Goal: Task Accomplishment & Management: Manage account settings

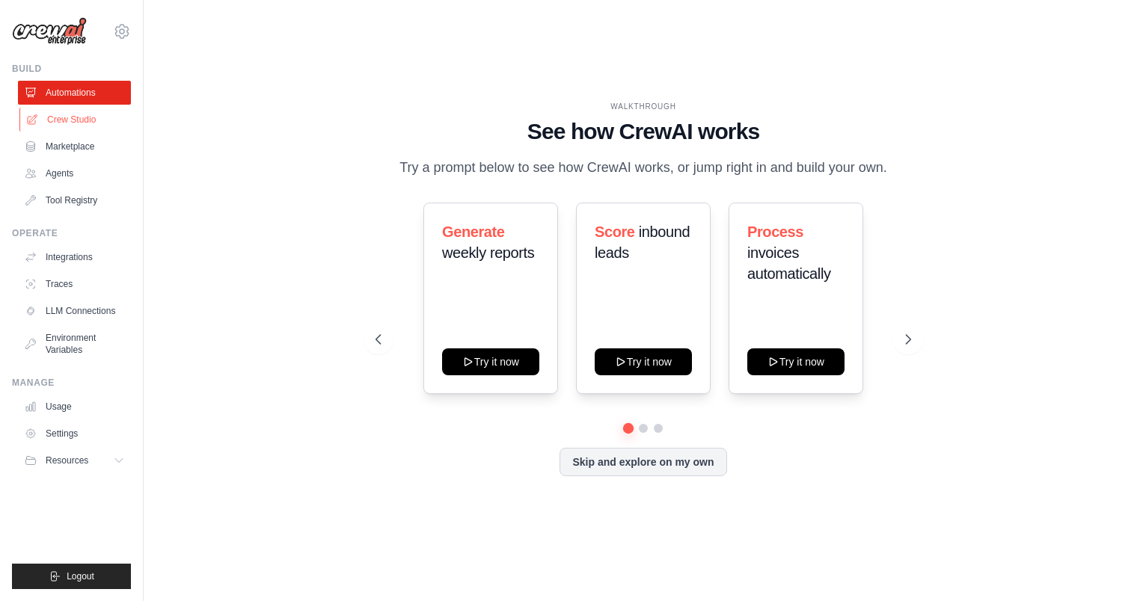
click at [76, 120] on link "Crew Studio" at bounding box center [75, 120] width 113 height 24
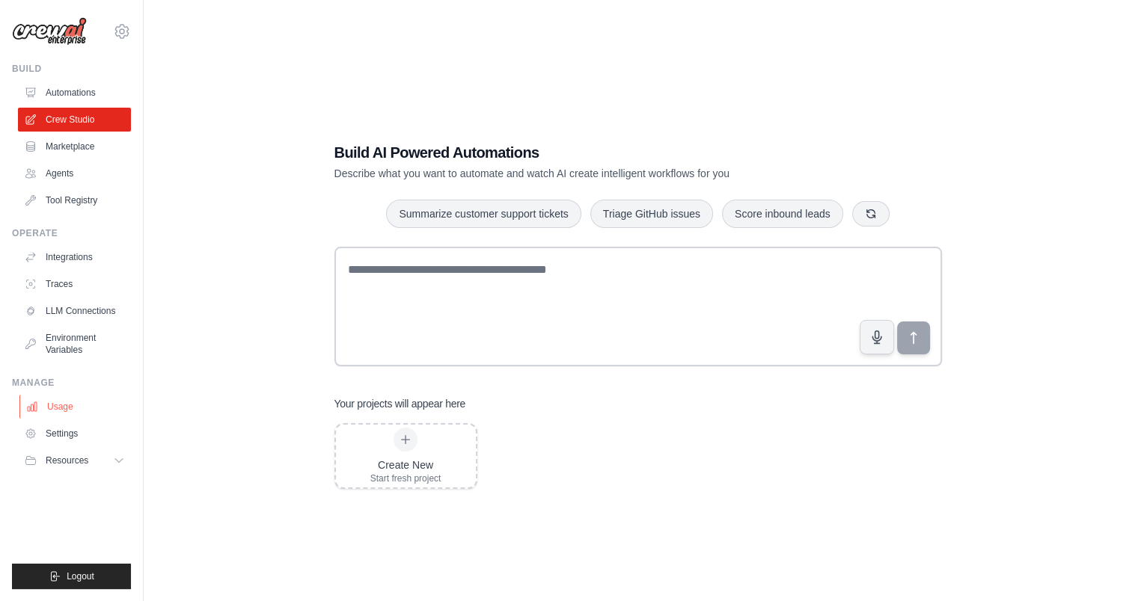
click at [63, 410] on link "Usage" at bounding box center [75, 407] width 113 height 24
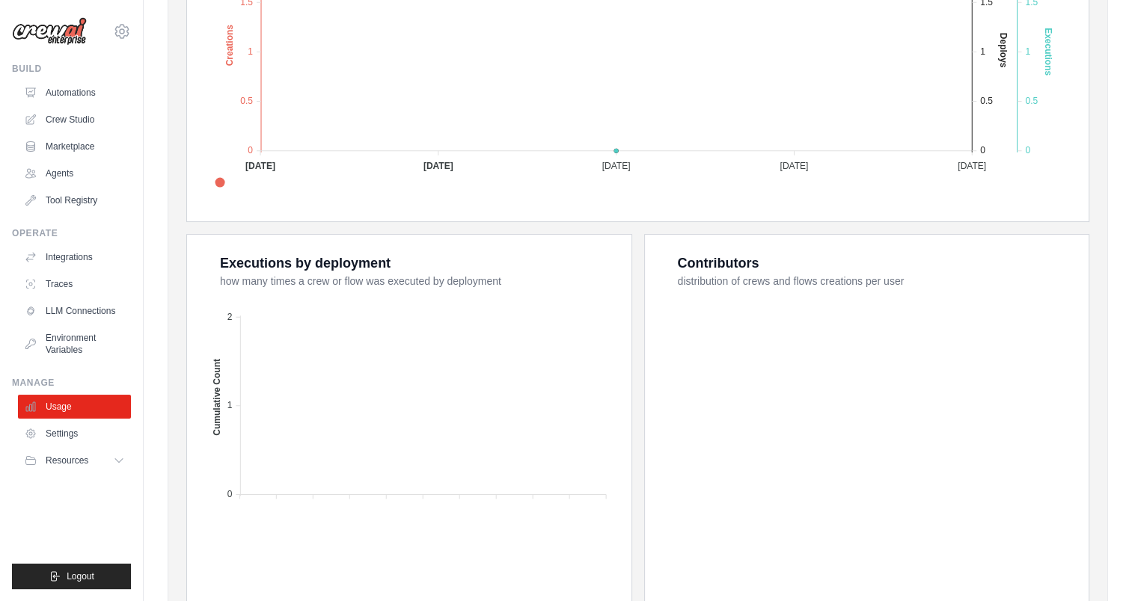
scroll to position [481, 0]
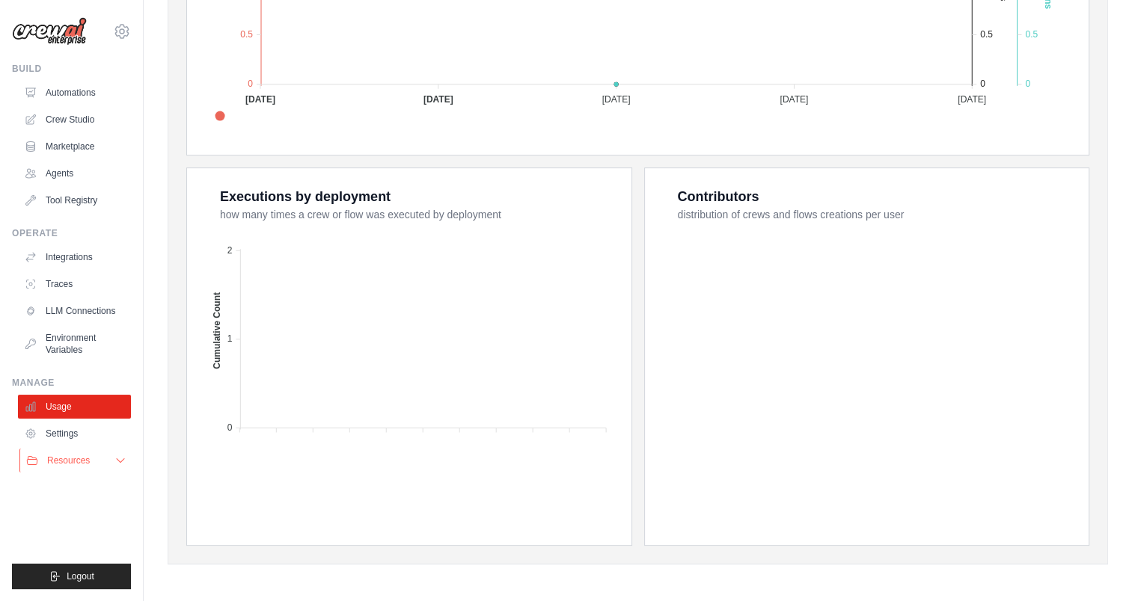
click at [120, 462] on icon at bounding box center [120, 461] width 7 height 4
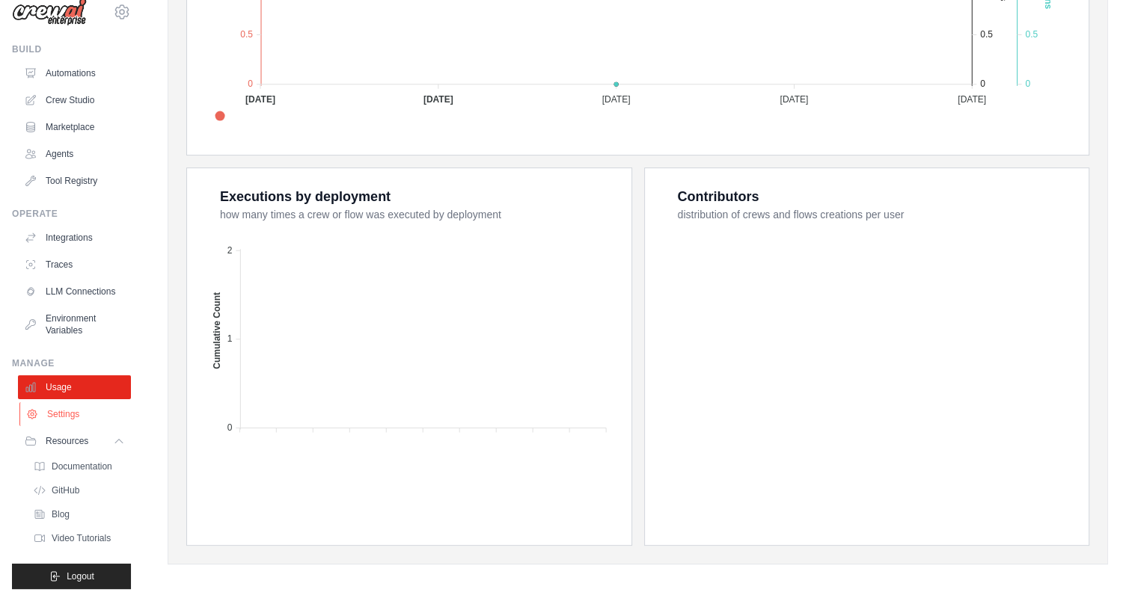
scroll to position [31, 0]
click at [67, 538] on span "Video Tutorials" at bounding box center [82, 538] width 59 height 12
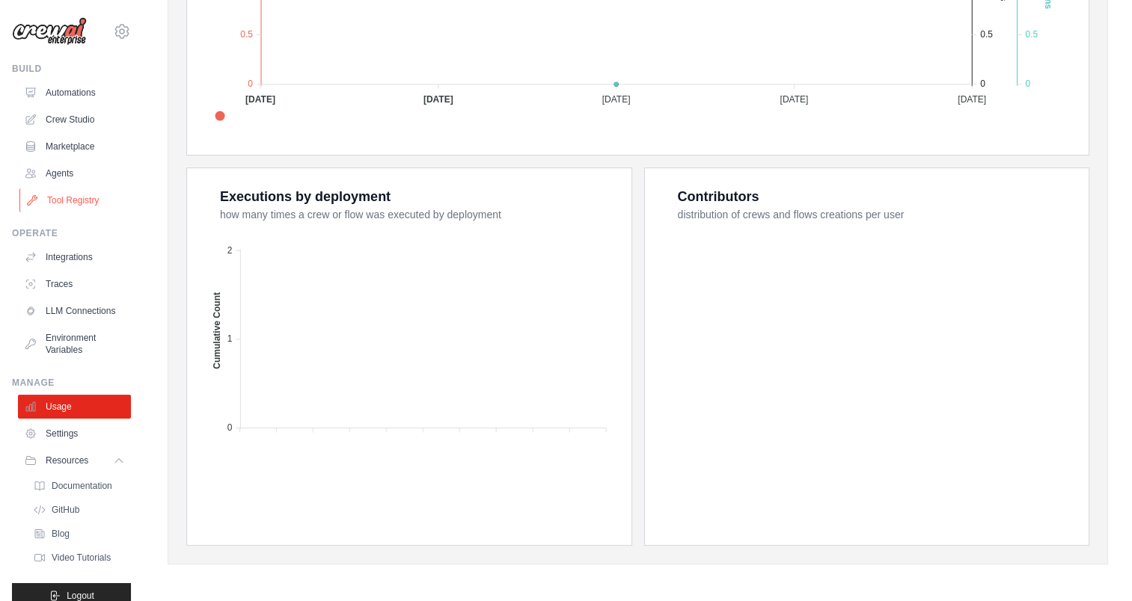
click at [60, 203] on link "Tool Registry" at bounding box center [75, 200] width 113 height 24
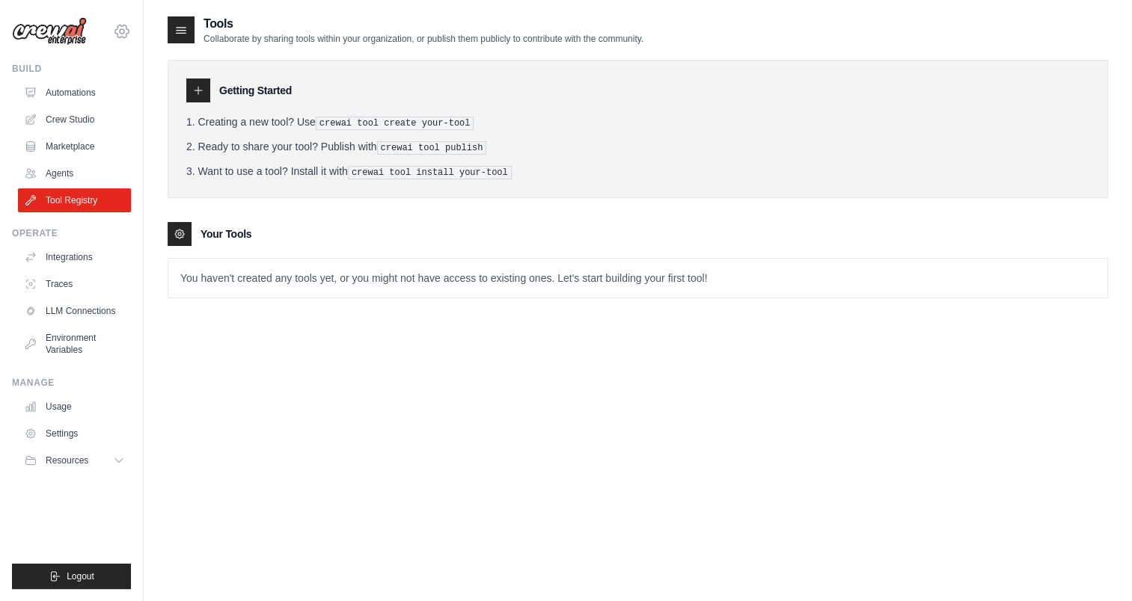
click at [123, 33] on icon at bounding box center [122, 31] width 4 height 4
click at [90, 102] on link "Settings" at bounding box center [122, 101] width 132 height 27
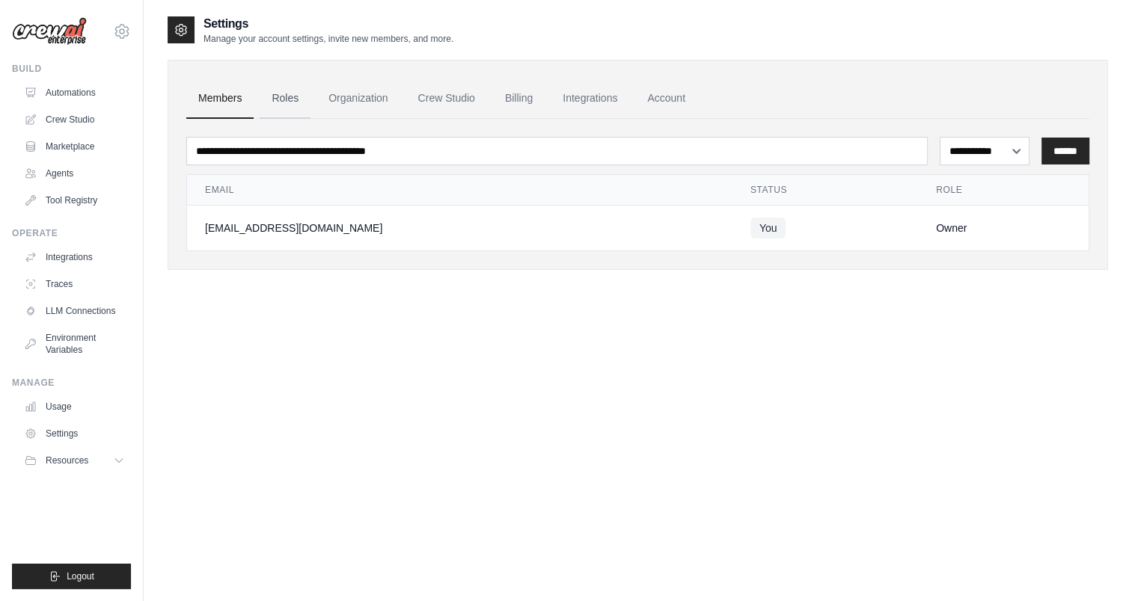
click at [289, 99] on link "Roles" at bounding box center [285, 99] width 51 height 40
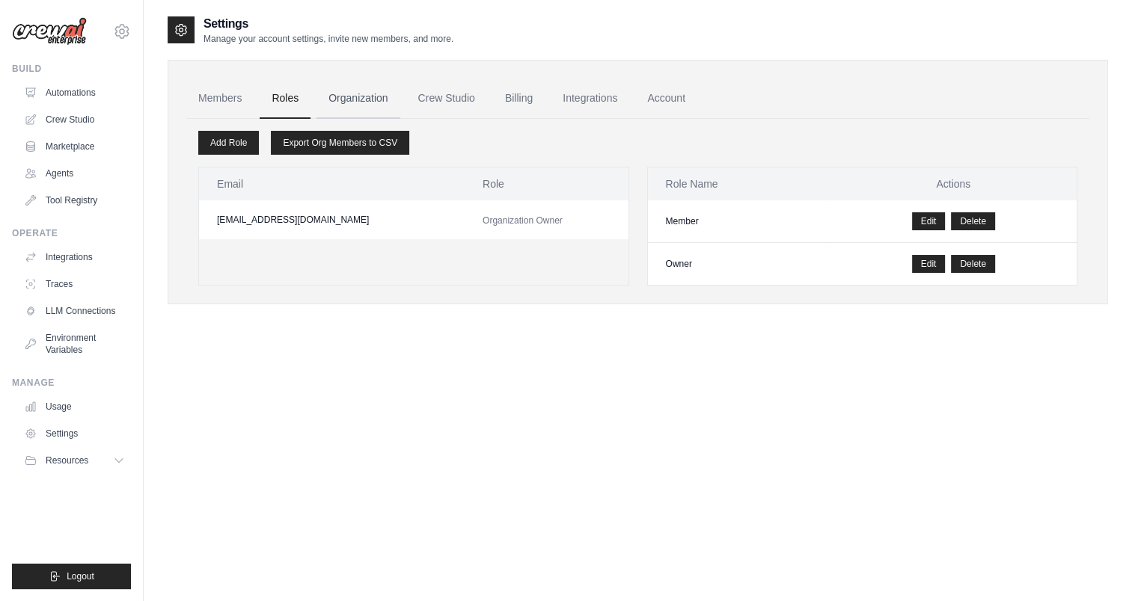
click at [370, 96] on link "Organization" at bounding box center [357, 99] width 83 height 40
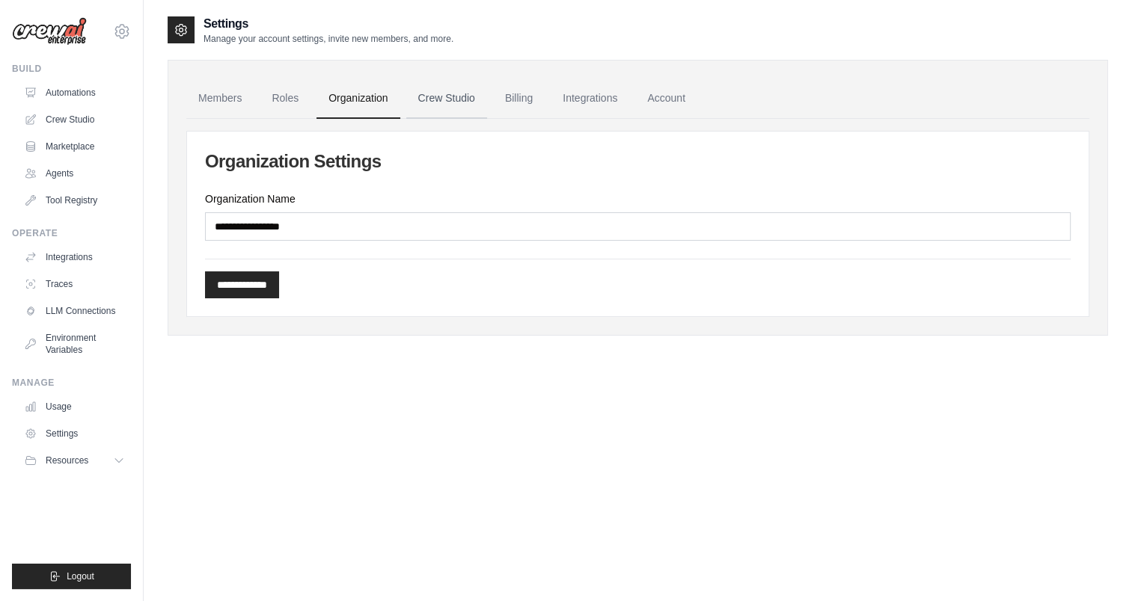
click at [441, 97] on link "Crew Studio" at bounding box center [446, 99] width 81 height 40
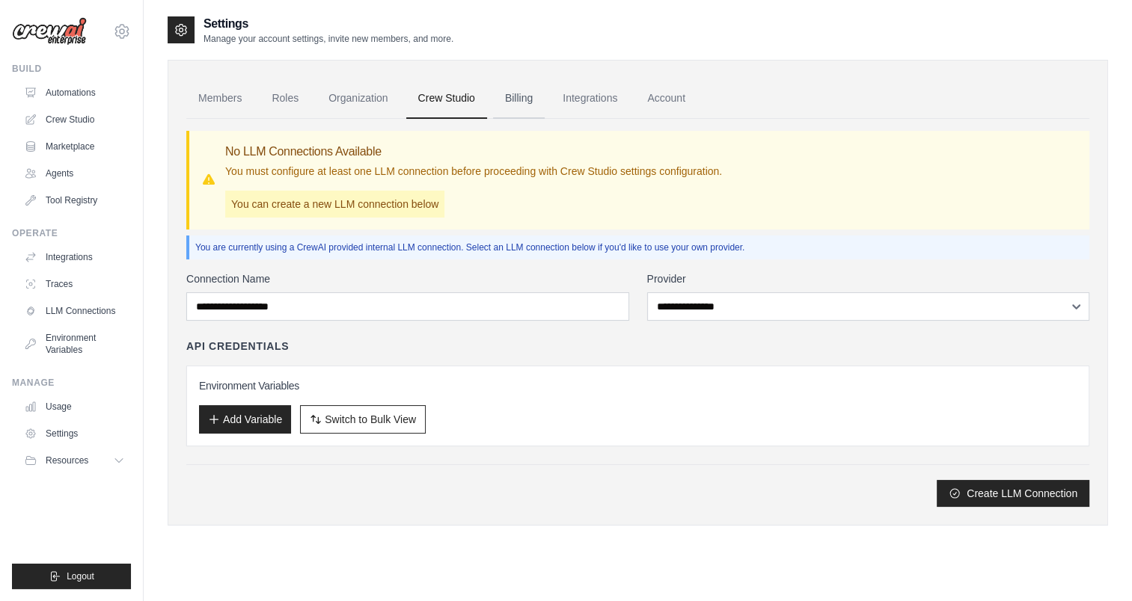
click at [524, 102] on link "Billing" at bounding box center [519, 99] width 52 height 40
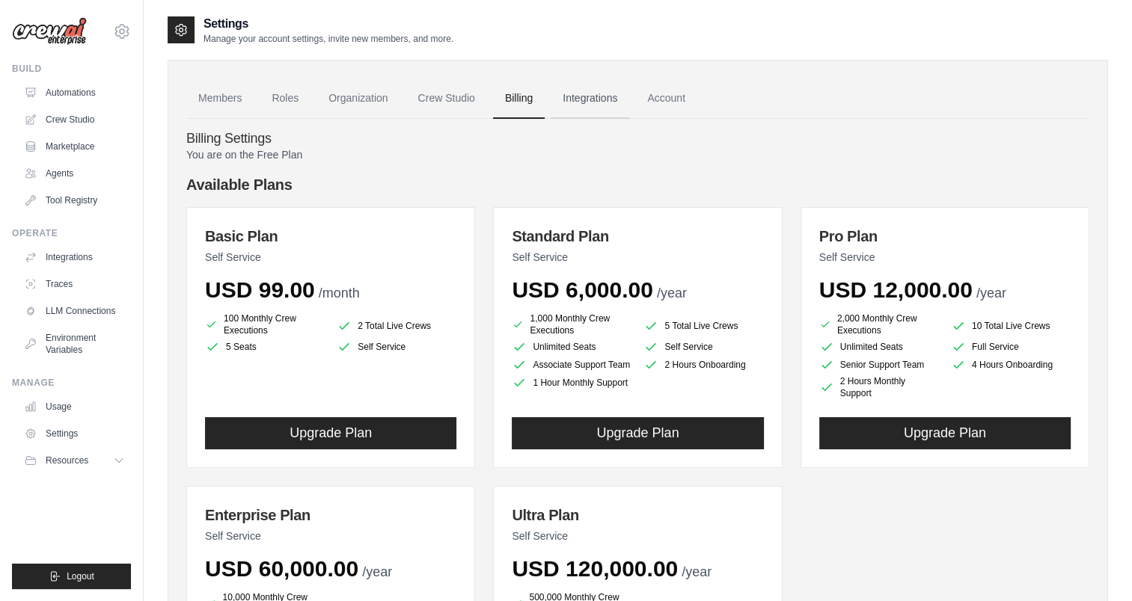
click at [580, 102] on link "Integrations" at bounding box center [589, 99] width 79 height 40
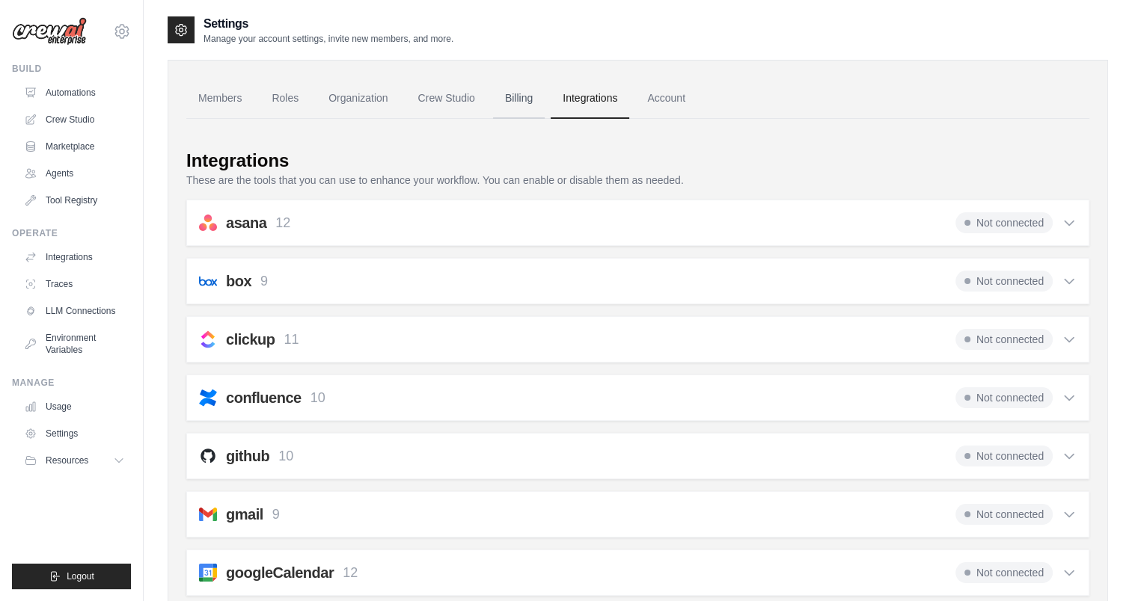
click at [518, 95] on link "Billing" at bounding box center [519, 99] width 52 height 40
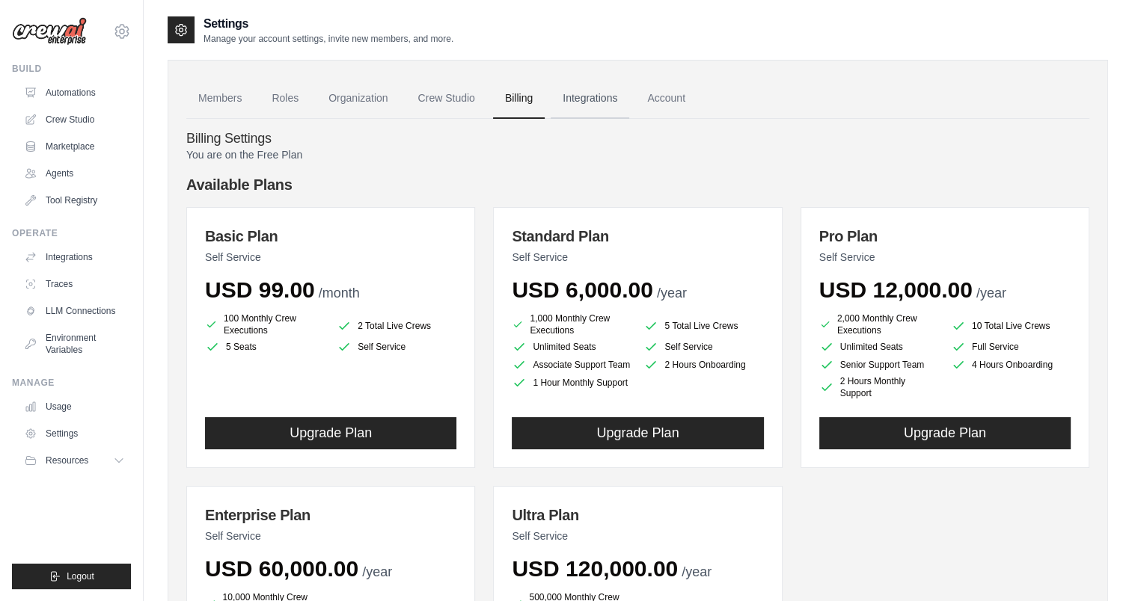
click at [601, 103] on link "Integrations" at bounding box center [589, 99] width 79 height 40
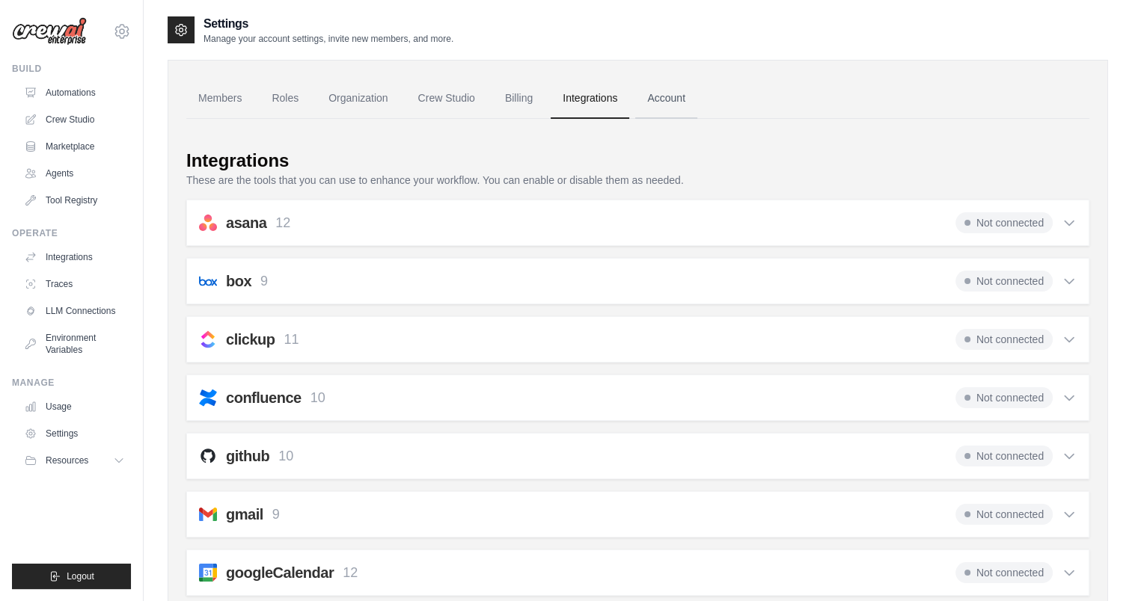
click at [657, 99] on link "Account" at bounding box center [666, 99] width 62 height 40
